Goal: Information Seeking & Learning: Learn about a topic

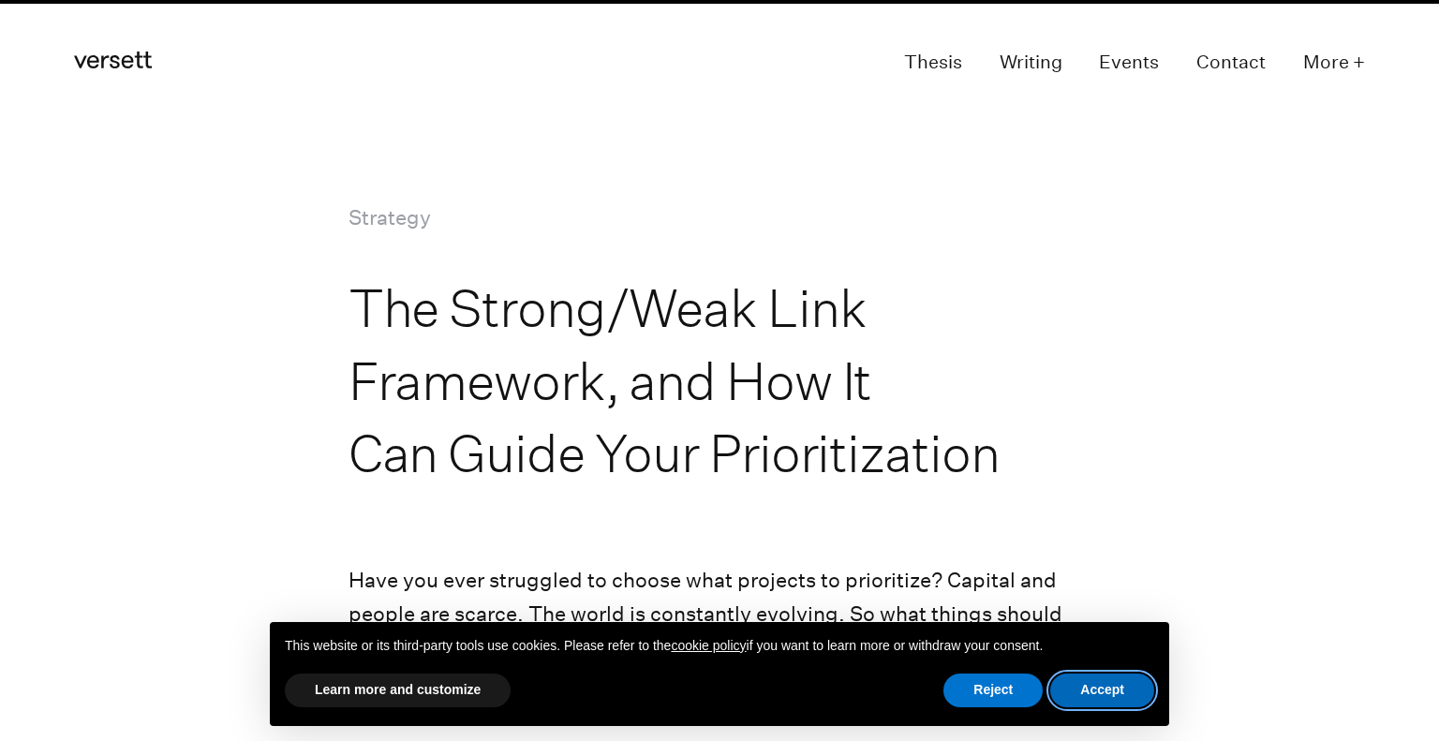
click at [1087, 685] on button "Accept" at bounding box center [1102, 690] width 104 height 34
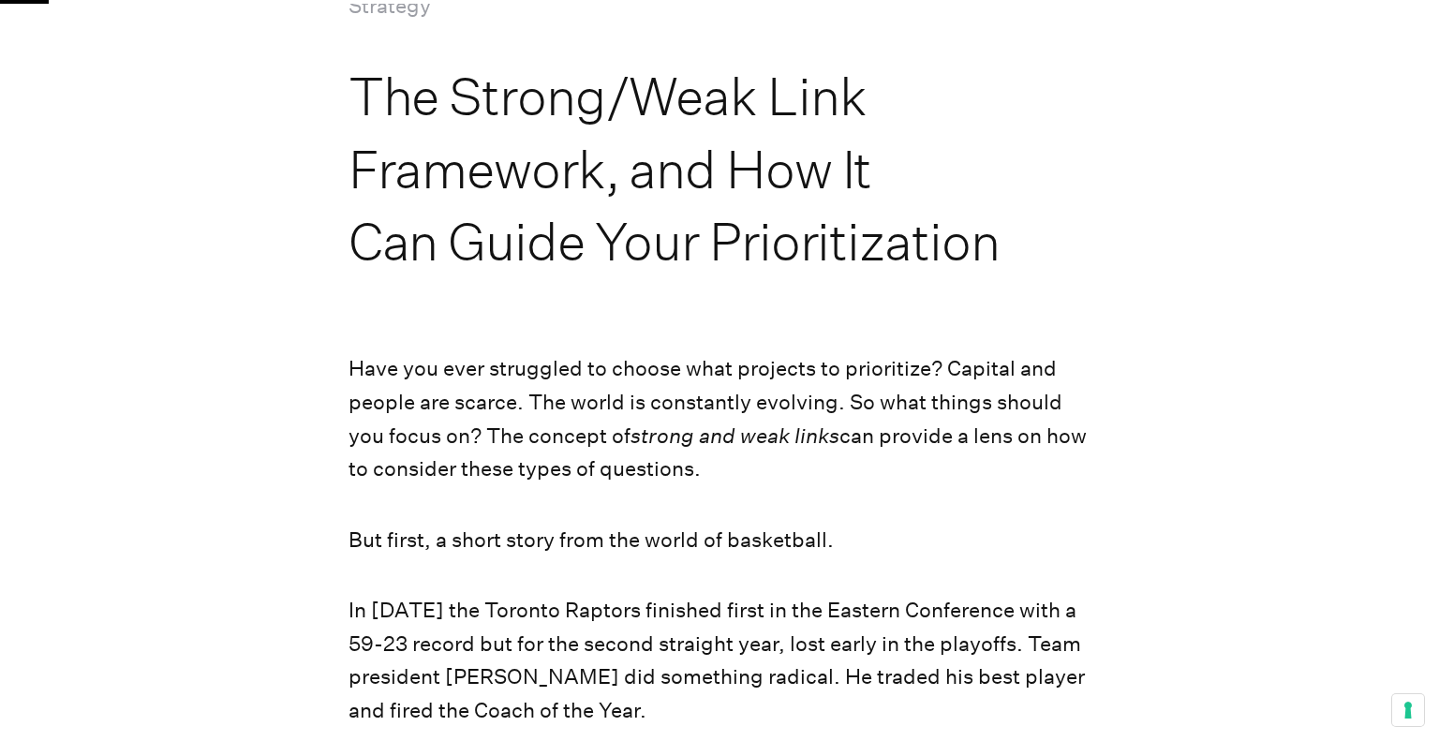
scroll to position [222, 0]
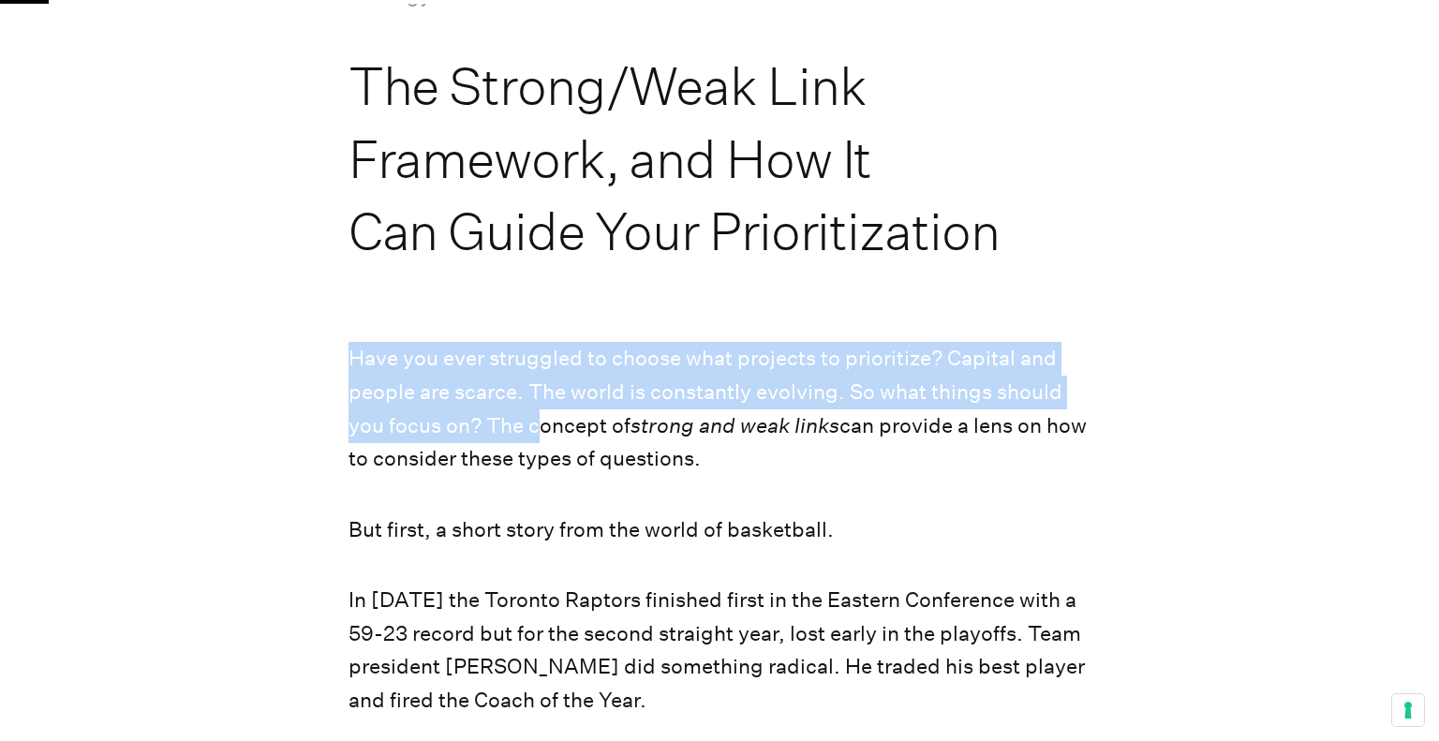
drag, startPoint x: 336, startPoint y: 325, endPoint x: 550, endPoint y: 445, distance: 244.9
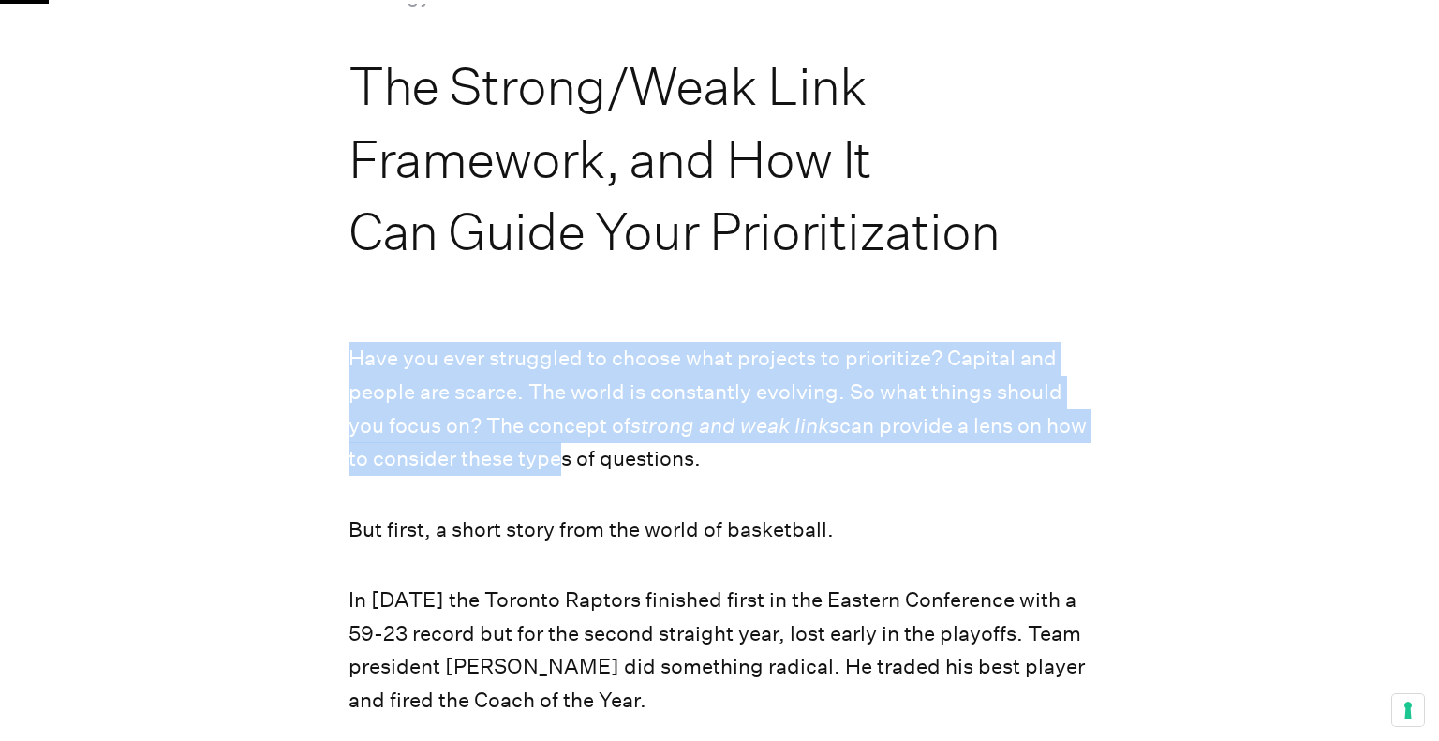
click at [551, 445] on p "Have you ever struggled to choose what projects to prioritize? Capital and peop…" at bounding box center [719, 409] width 743 height 134
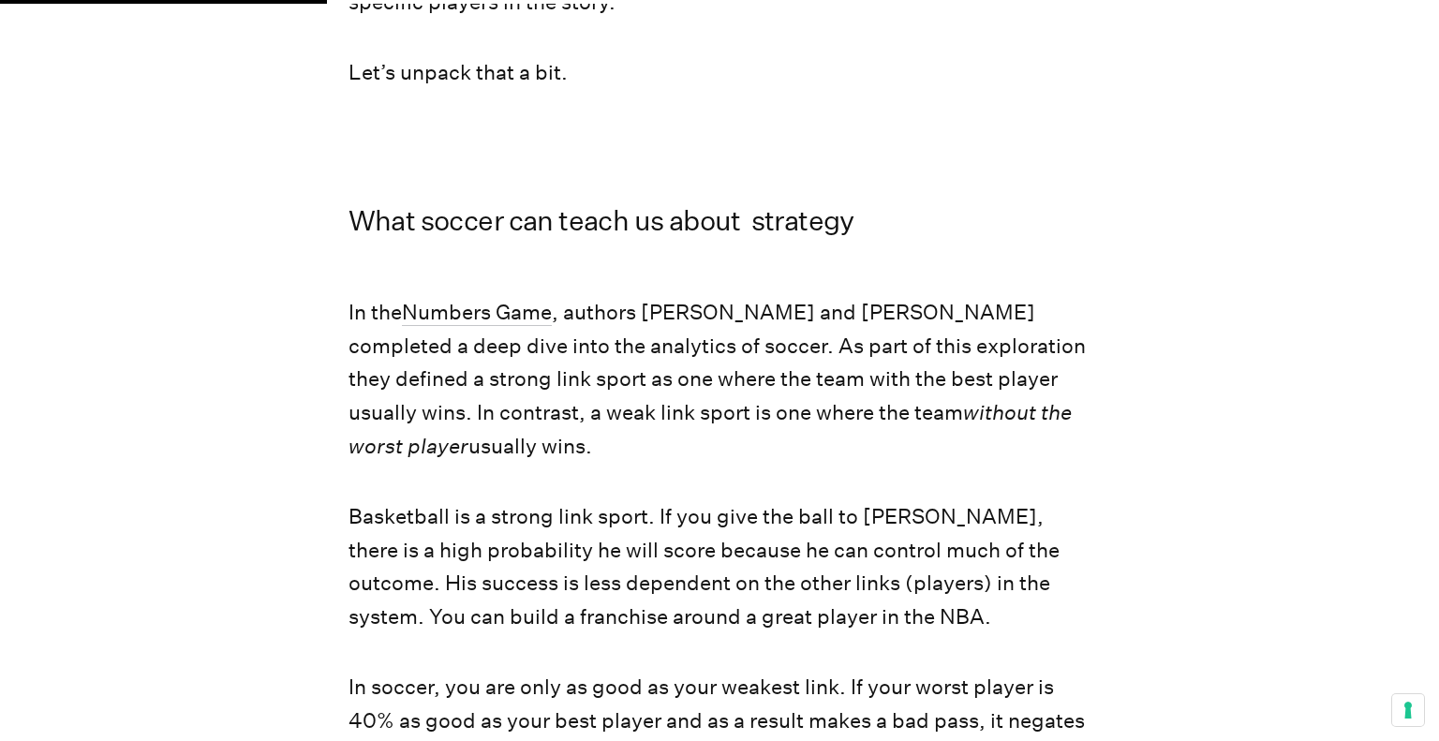
scroll to position [1500, 0]
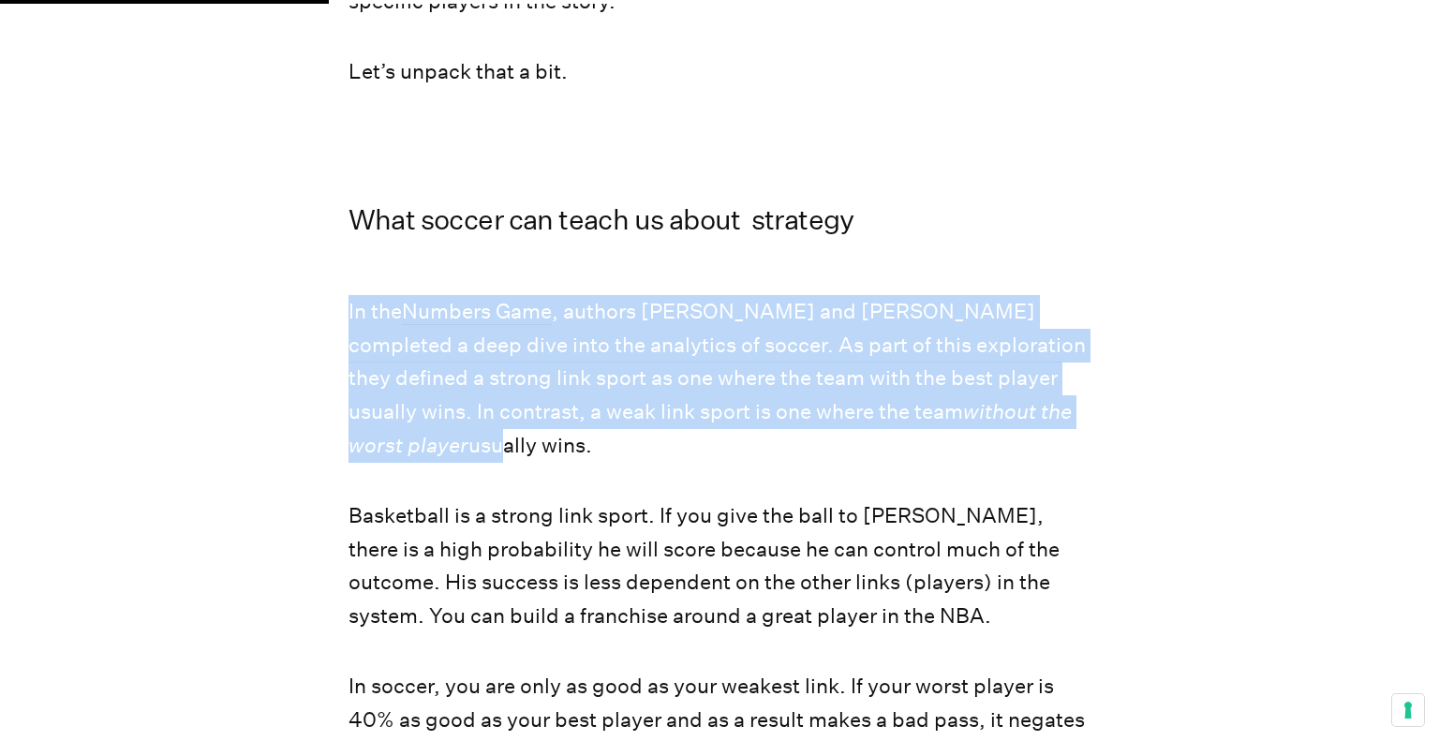
drag, startPoint x: 349, startPoint y: 222, endPoint x: 436, endPoint y: 407, distance: 204.9
click at [436, 407] on p "In the Numbers Game , authors [PERSON_NAME] and [PERSON_NAME] completed a deep …" at bounding box center [719, 378] width 743 height 167
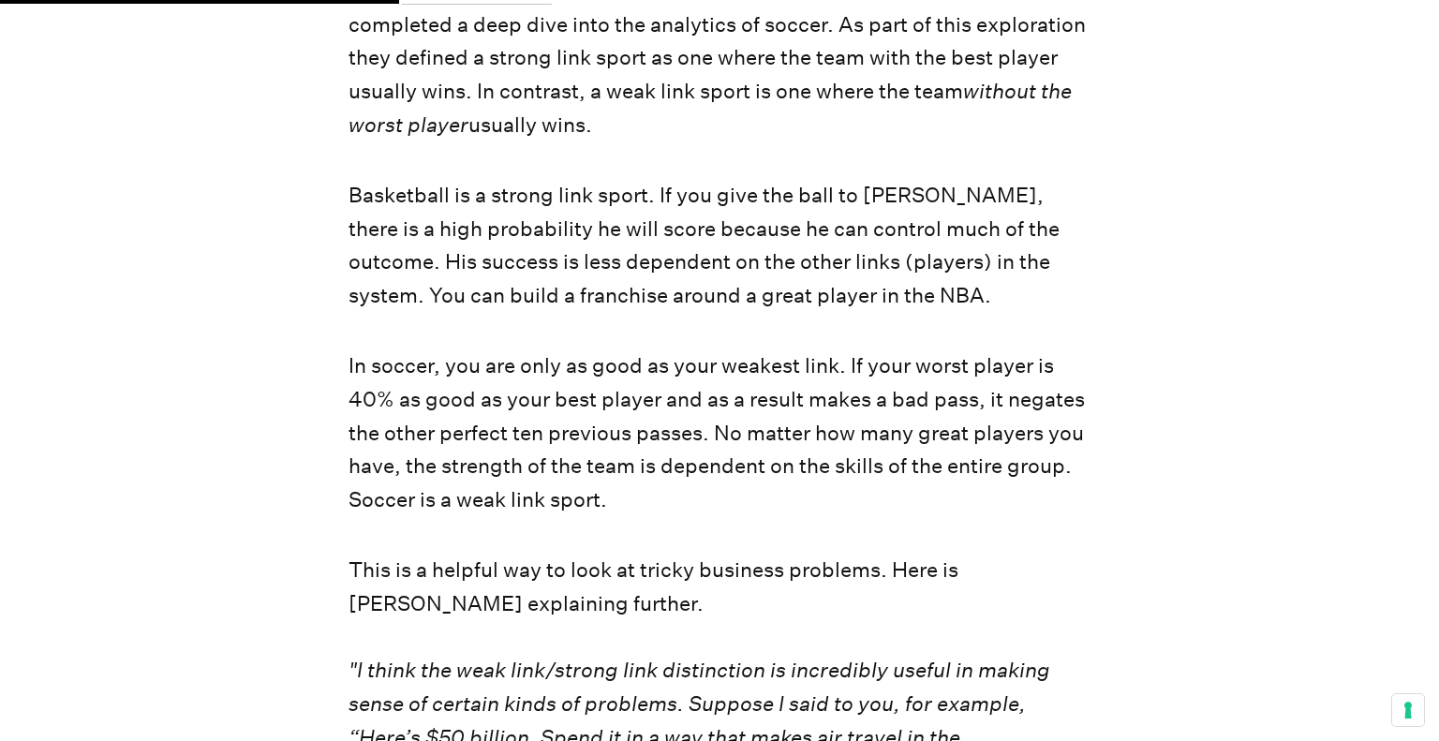
scroll to position [1821, 0]
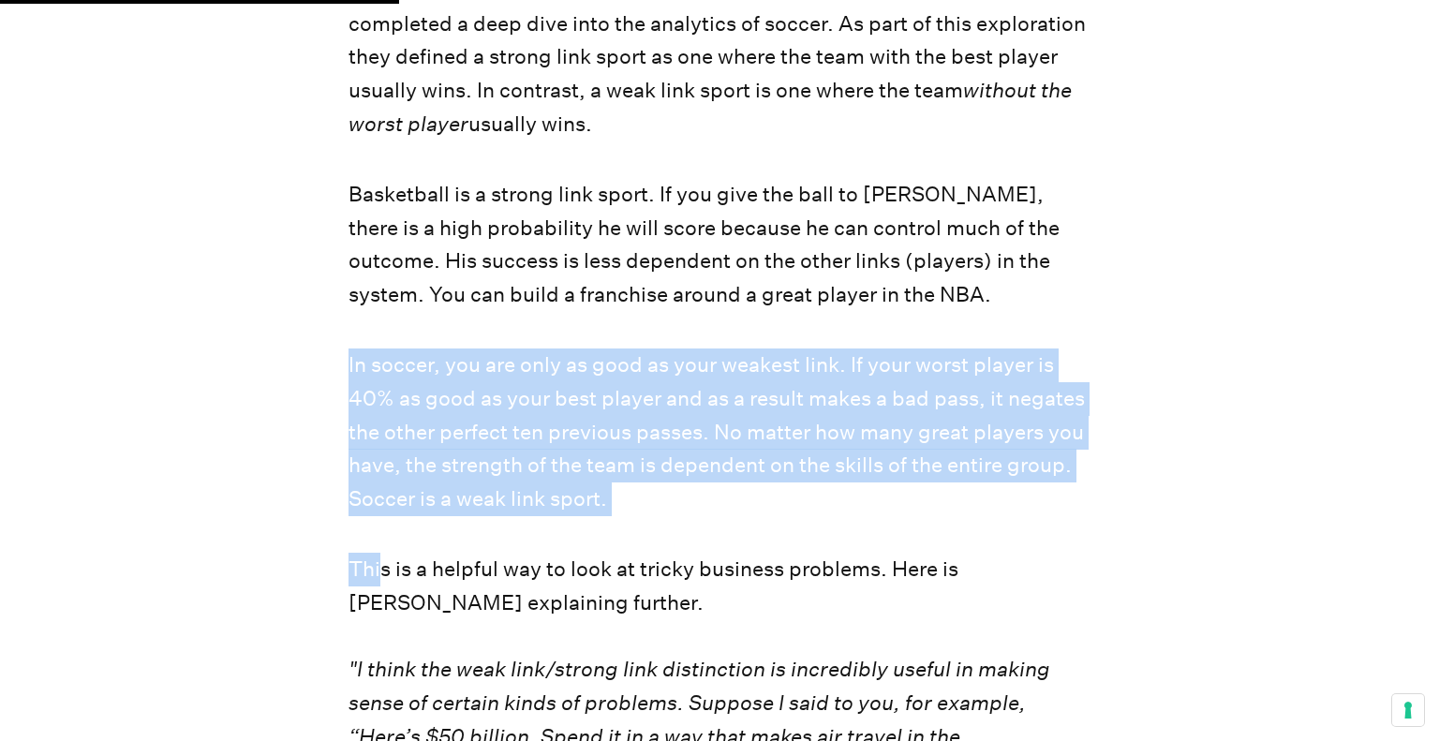
drag, startPoint x: 333, startPoint y: 321, endPoint x: 378, endPoint y: 540, distance: 223.0
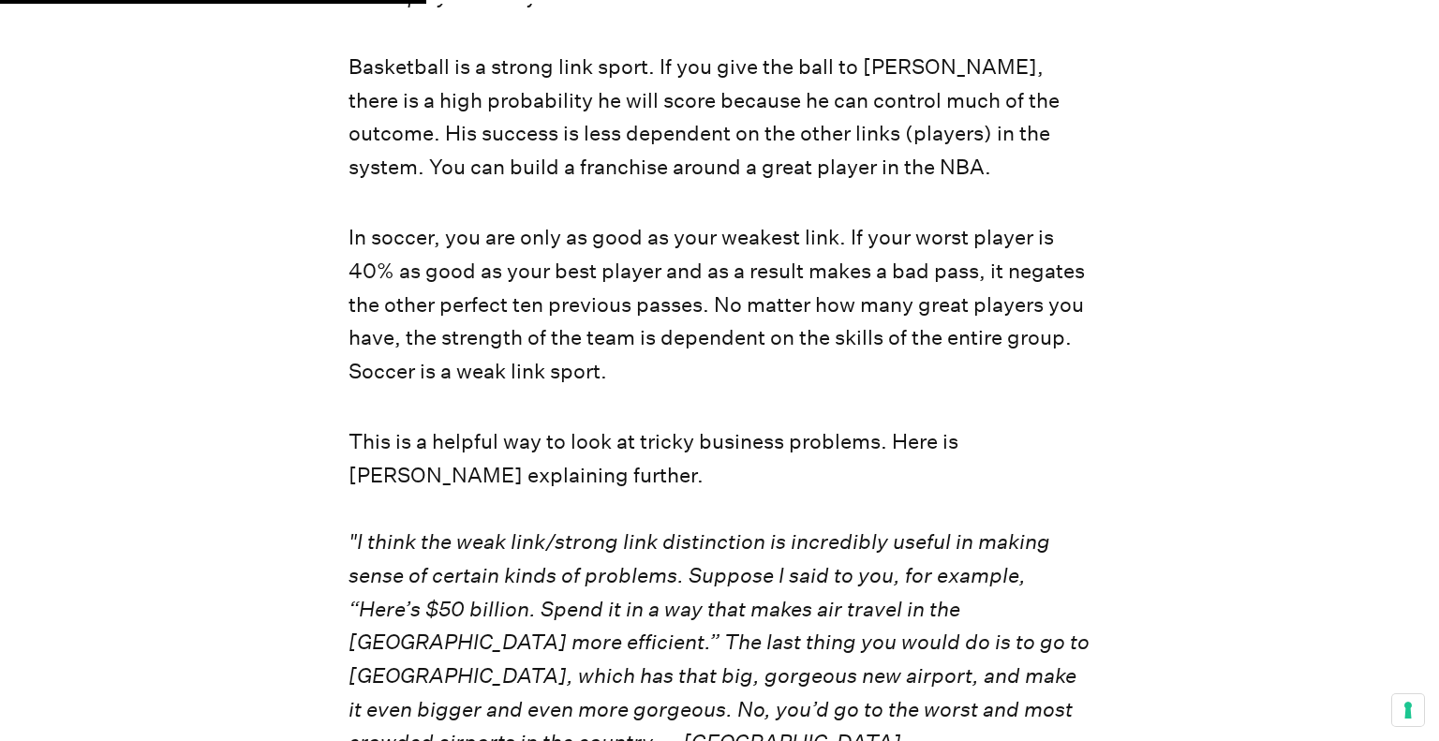
scroll to position [1939, 0]
